Goal: Register for event/course

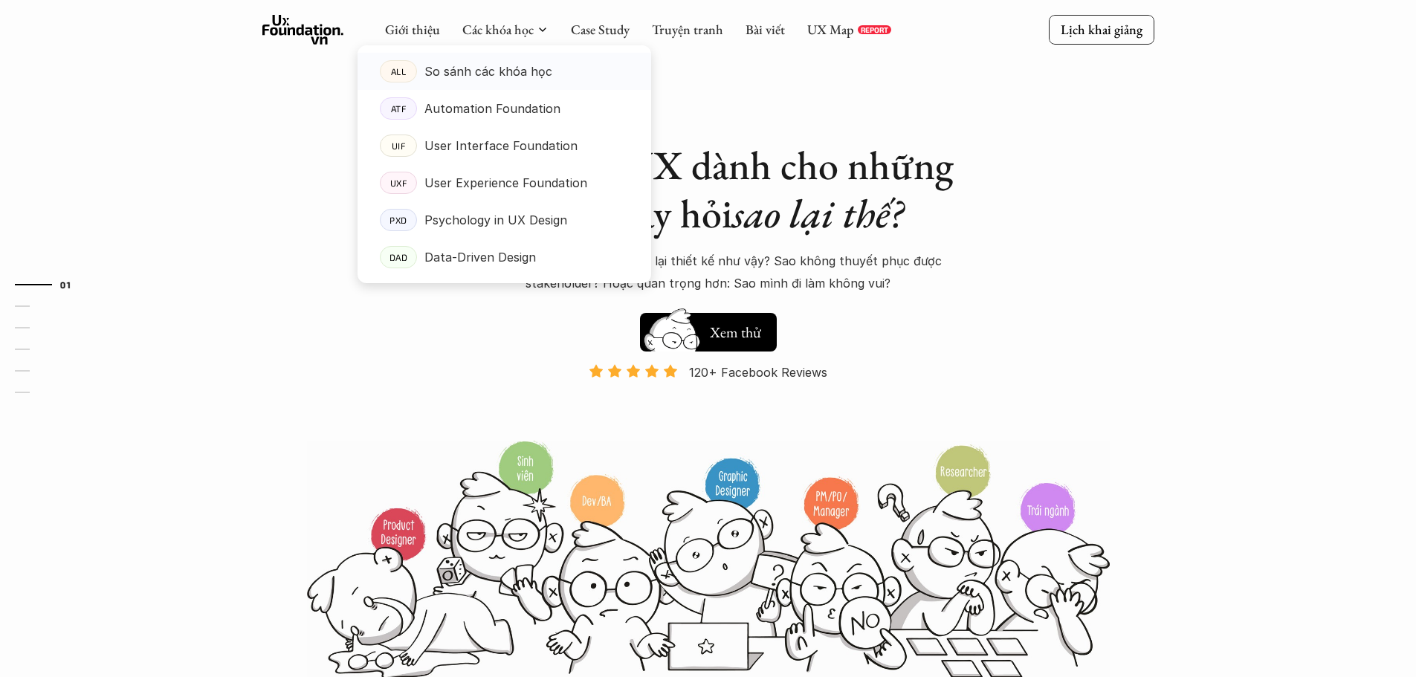
click at [549, 83] on link "ALL So sánh các khóa học" at bounding box center [505, 71] width 294 height 37
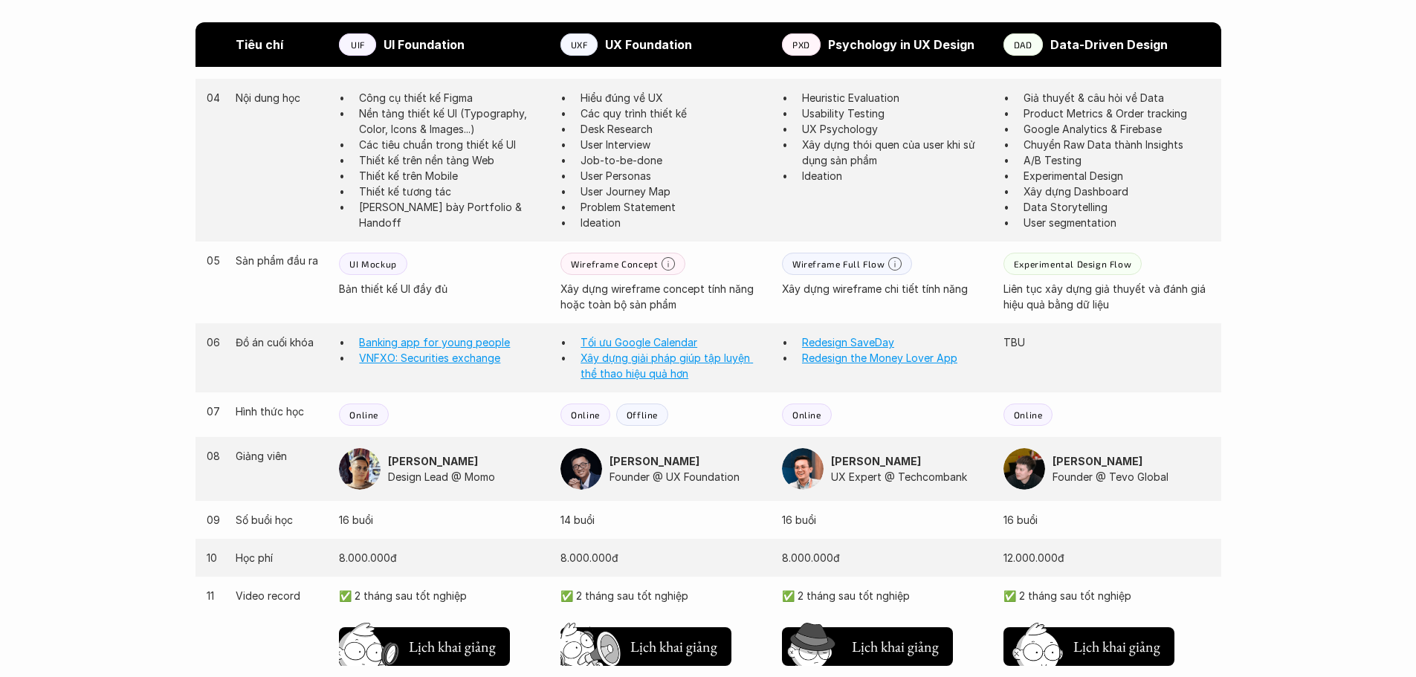
scroll to position [1413, 0]
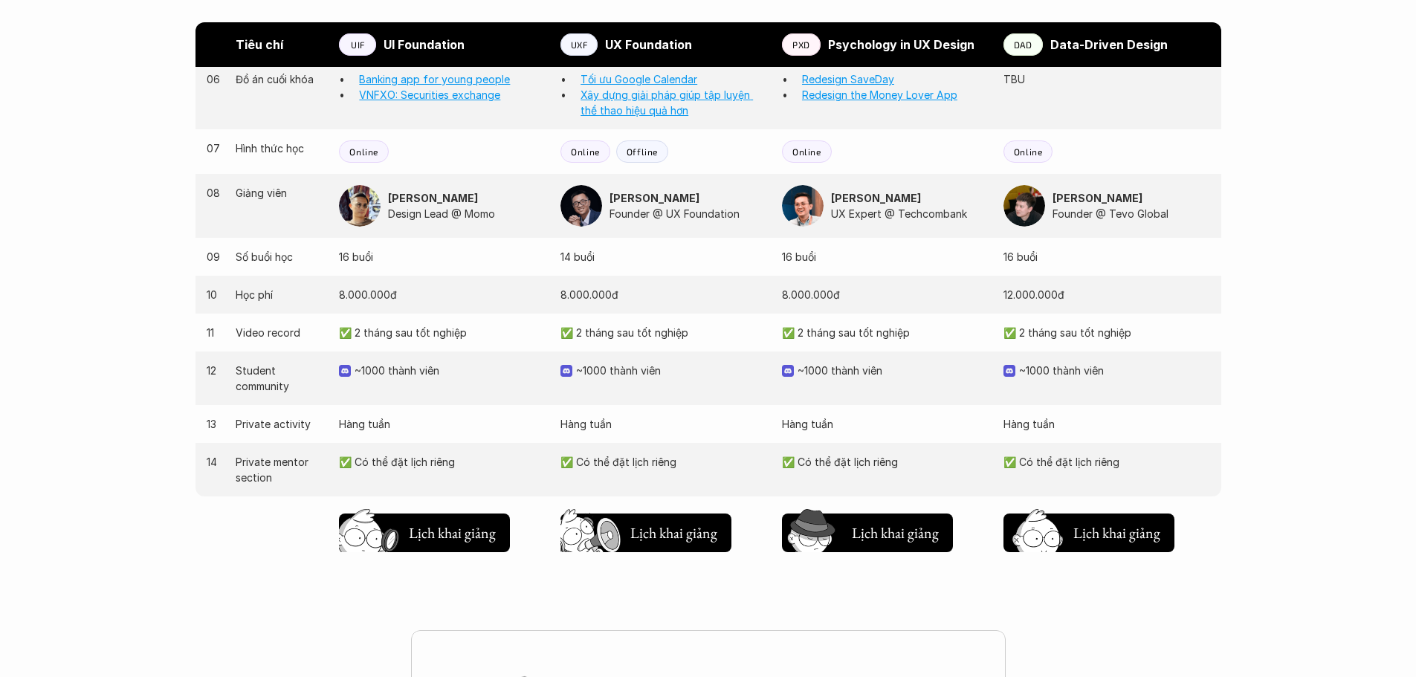
drag, startPoint x: 608, startPoint y: 329, endPoint x: 676, endPoint y: 331, distance: 67.7
click at [652, 331] on p "✅ 2 tháng sau tốt nghiệp" at bounding box center [664, 333] width 207 height 16
click at [677, 331] on p "✅ 2 tháng sau tốt nghiệp" at bounding box center [664, 333] width 207 height 16
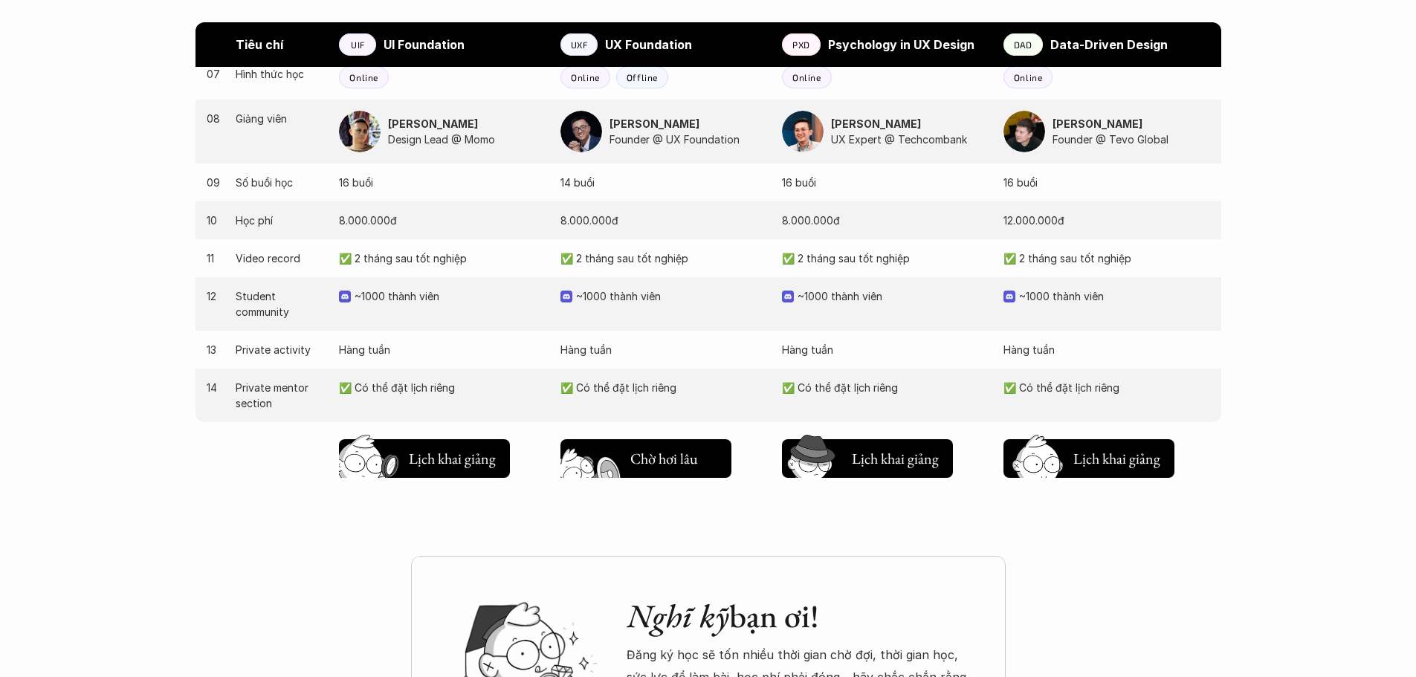
click at [673, 470] on button "Chờ hơi lâu Lịch khai giảng" at bounding box center [646, 458] width 171 height 39
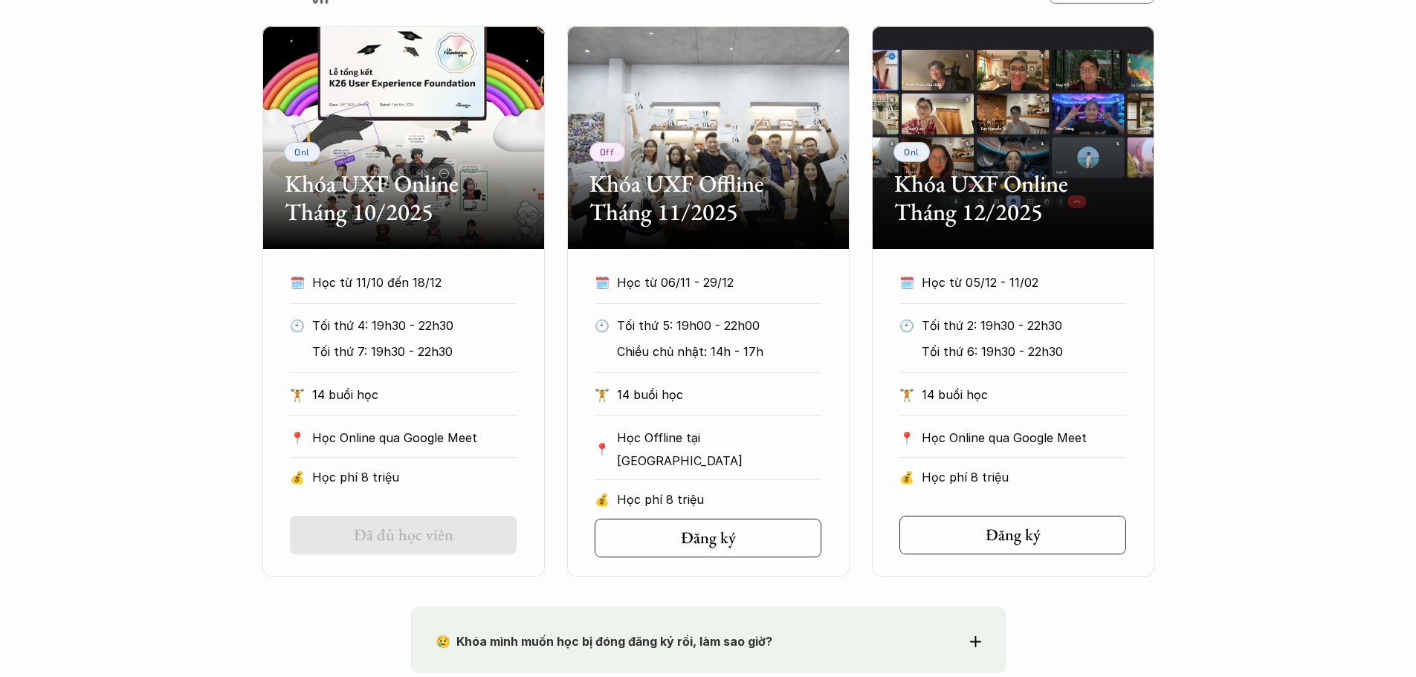
scroll to position [720, 0]
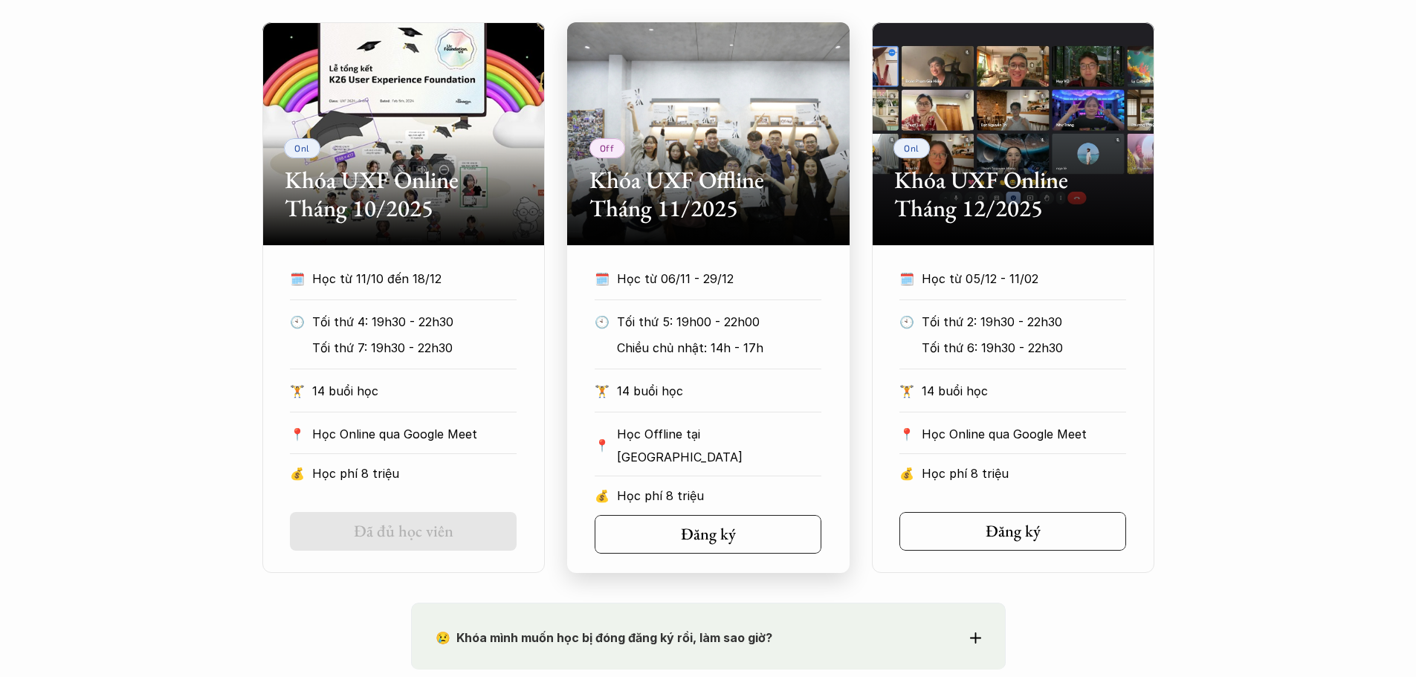
click at [706, 138] on div "Off Khóa UXF Offline Tháng 11/2025" at bounding box center [708, 133] width 283 height 223
click at [804, 143] on div "Off Khóa UXF Offline Tháng 11/2025" at bounding box center [708, 133] width 283 height 223
click at [737, 364] on div "🕙 Tối thứ 5: 19h00 - 22h00 Chiều chủ nhật: 14h - 17h" at bounding box center [708, 340] width 227 height 59
click at [787, 161] on div "Off Khóa UXF Offline Tháng 11/2025" at bounding box center [708, 133] width 283 height 223
click at [707, 541] on h5 "Đăng ký" at bounding box center [703, 534] width 55 height 19
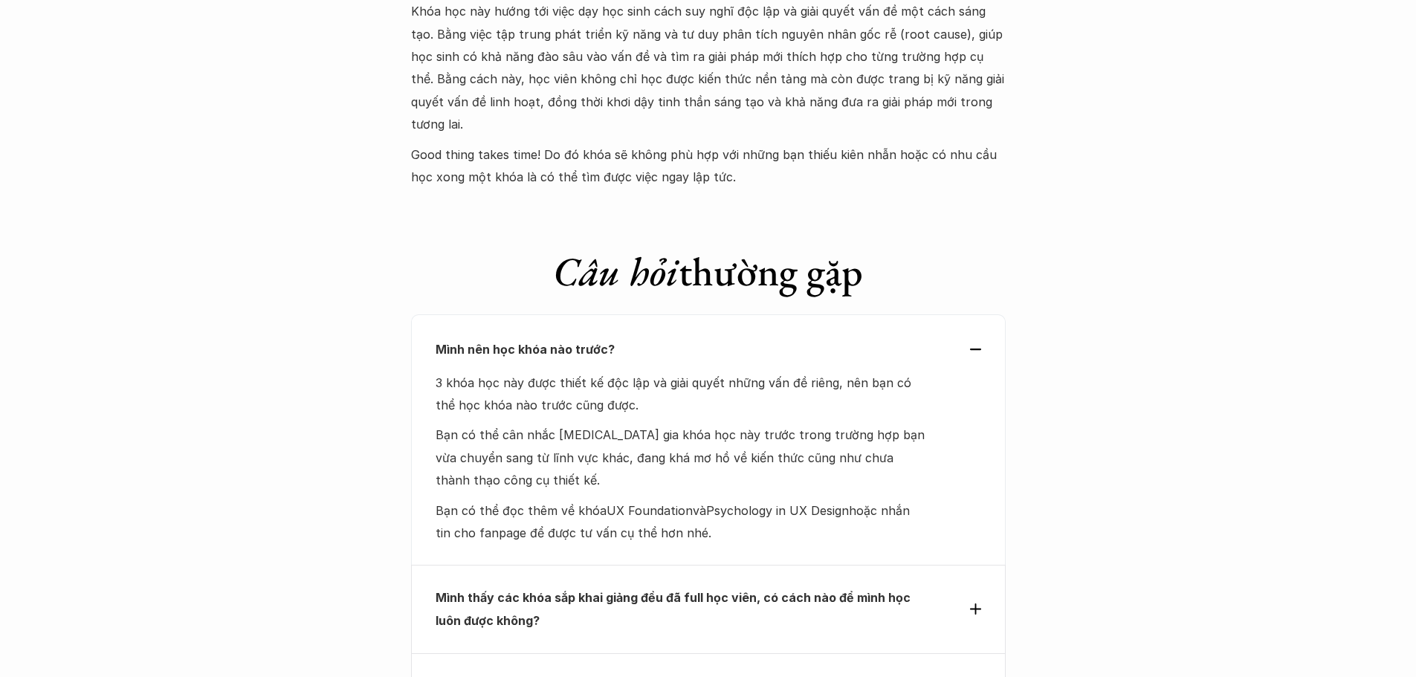
scroll to position [6222, 0]
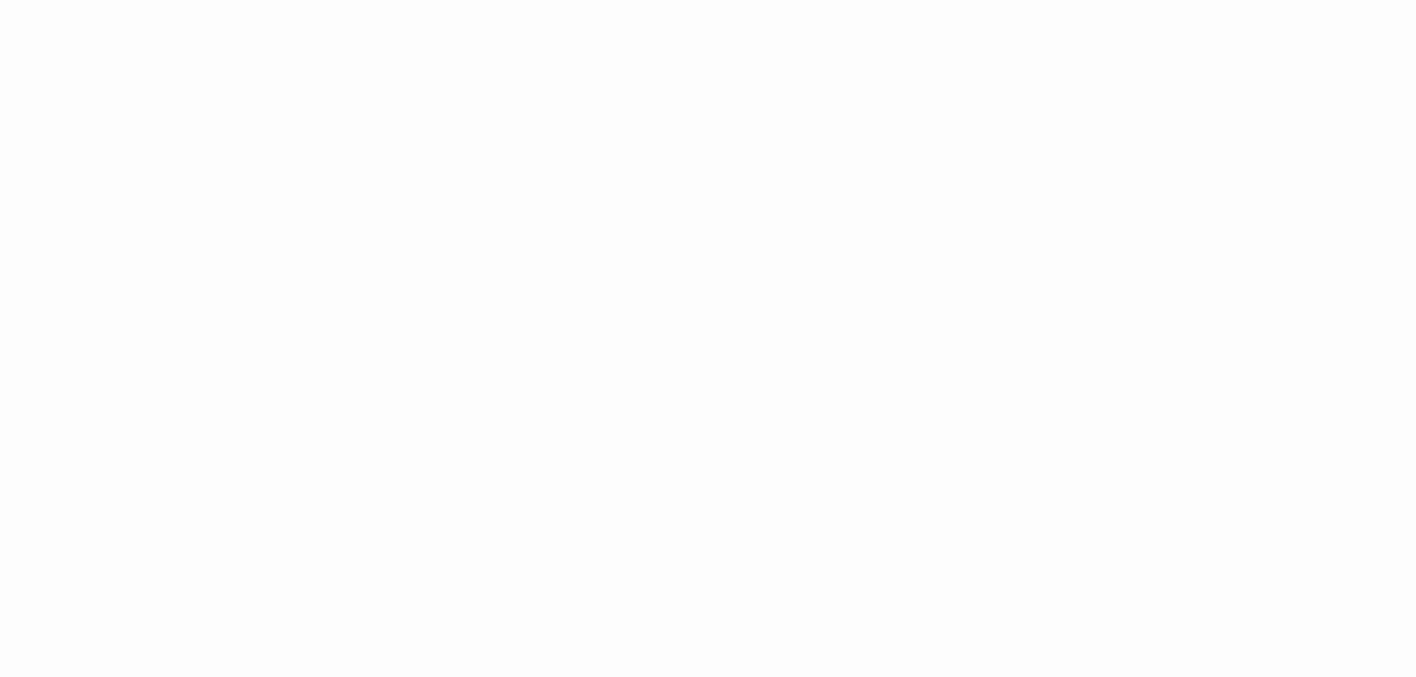
scroll to position [2008, 0]
